Goal: Check status: Check status

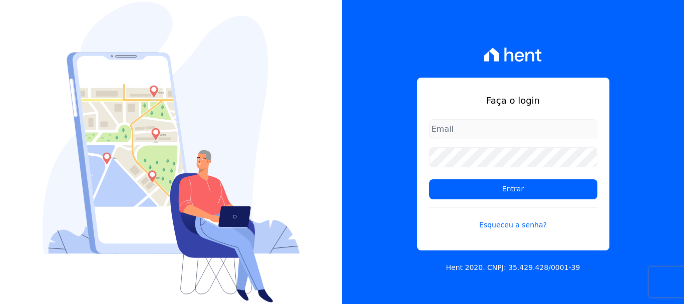
click at [474, 133] on input "email" at bounding box center [513, 129] width 168 height 20
type input "erica@petraeng.com.br"
click at [495, 129] on input "erica@petraeng.com.br" at bounding box center [513, 129] width 168 height 20
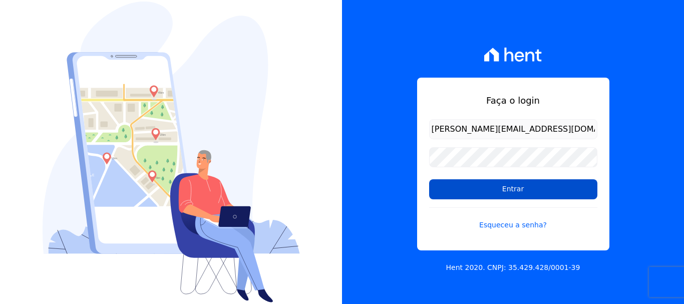
click at [510, 192] on input "Entrar" at bounding box center [513, 189] width 168 height 20
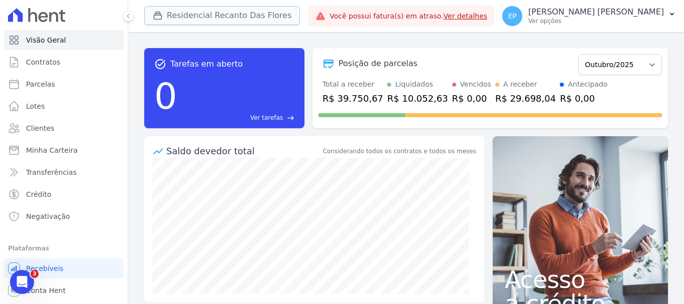
click at [155, 13] on icon "button" at bounding box center [158, 16] width 8 height 8
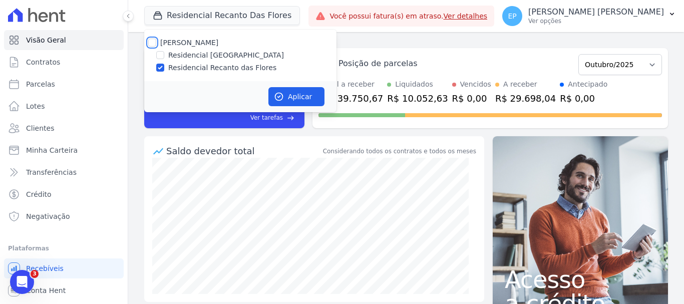
click at [151, 43] on input "[PERSON_NAME]" at bounding box center [152, 43] width 8 height 8
checkbox input "true"
click at [42, 130] on span "Clientes" at bounding box center [40, 128] width 28 height 10
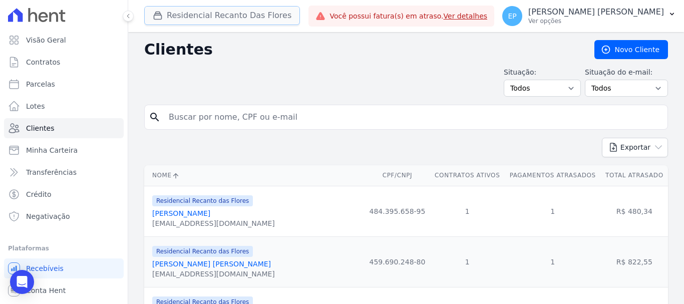
click at [168, 20] on button "Residencial Recanto Das Flores" at bounding box center [222, 15] width 156 height 19
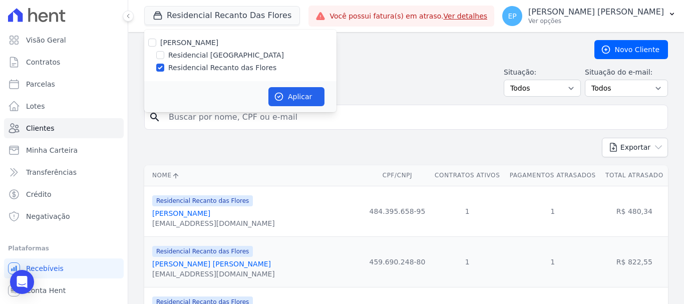
click at [152, 37] on div "[PERSON_NAME] Residencial [GEOGRAPHIC_DATA] Residencial Recanto das Flores" at bounding box center [240, 56] width 192 height 52
click at [298, 94] on button "Aplicar" at bounding box center [296, 96] width 56 height 19
click at [151, 40] on input "[PERSON_NAME]" at bounding box center [152, 43] width 8 height 8
checkbox input "true"
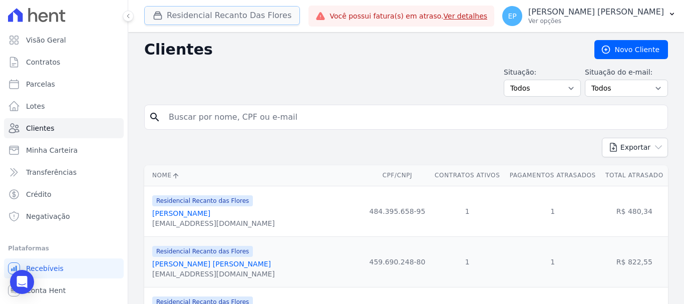
click at [158, 15] on icon "button" at bounding box center [158, 16] width 10 height 10
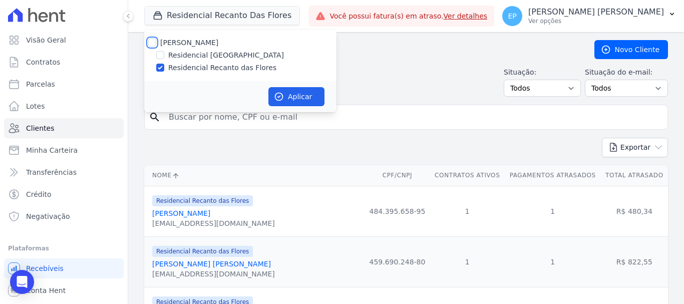
click at [154, 42] on input "[PERSON_NAME]" at bounding box center [152, 43] width 8 height 8
checkbox input "true"
click at [303, 96] on button "Aplicar" at bounding box center [296, 96] width 56 height 19
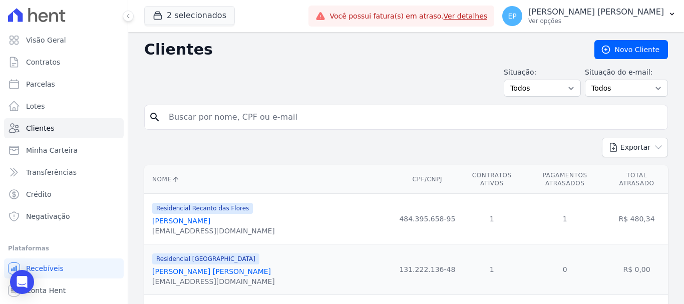
click at [191, 120] on input "search" at bounding box center [413, 117] width 501 height 20
paste input "[PERSON_NAME] [PERSON_NAME]"
type input "[PERSON_NAME] [PERSON_NAME]"
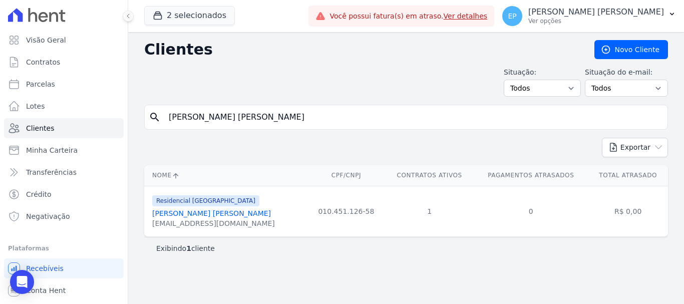
click at [223, 216] on link "[PERSON_NAME] [PERSON_NAME]" at bounding box center [211, 213] width 119 height 8
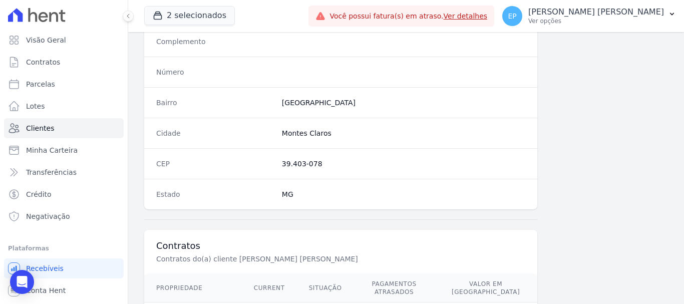
scroll to position [633, 0]
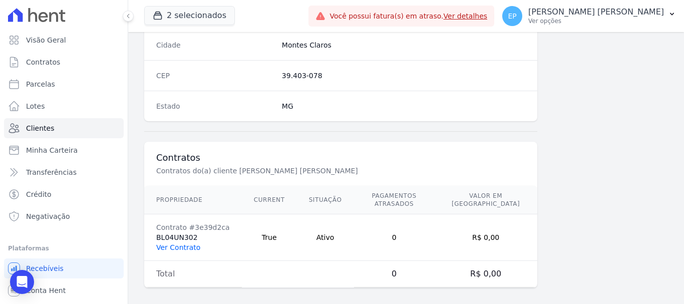
click at [172, 243] on link "Ver Contrato" at bounding box center [178, 247] width 44 height 8
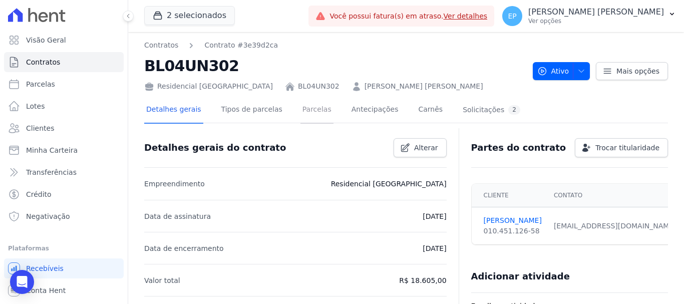
click at [300, 111] on link "Parcelas" at bounding box center [316, 110] width 33 height 27
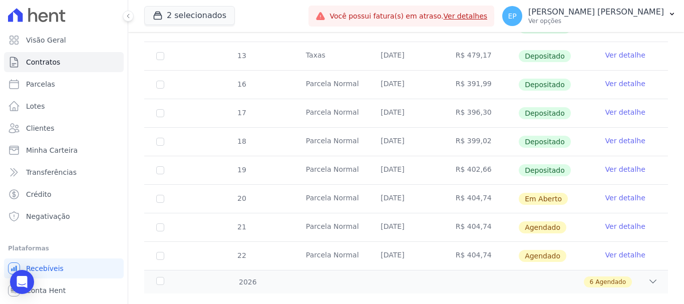
scroll to position [583, 0]
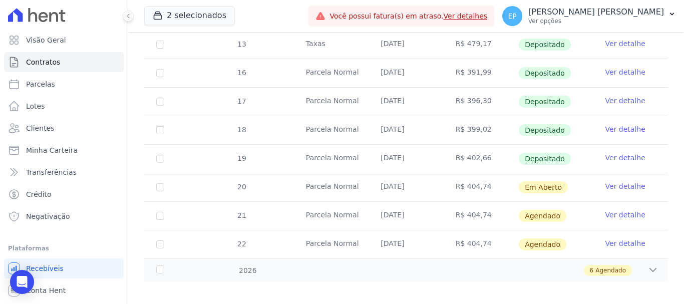
click at [610, 181] on link "Ver detalhe" at bounding box center [625, 186] width 40 height 10
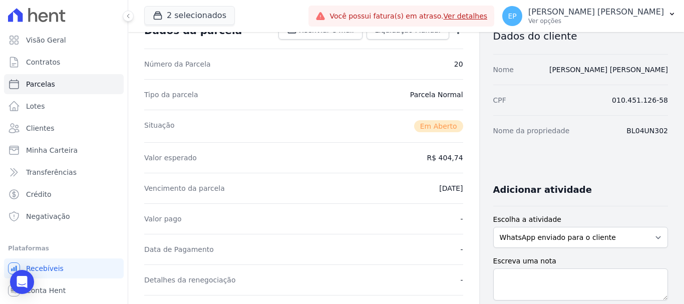
scroll to position [250, 0]
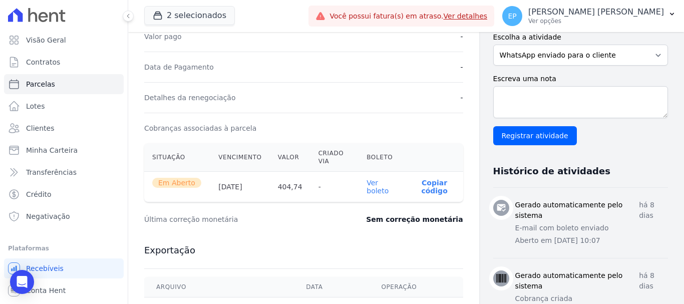
click at [428, 187] on p "Copiar código" at bounding box center [434, 187] width 41 height 16
click at [372, 188] on link "Ver boleto" at bounding box center [377, 187] width 22 height 16
